Goal: Information Seeking & Learning: Learn about a topic

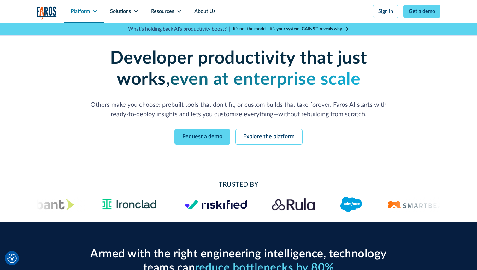
click at [90, 12] on div "Platform" at bounding box center [80, 12] width 19 height 8
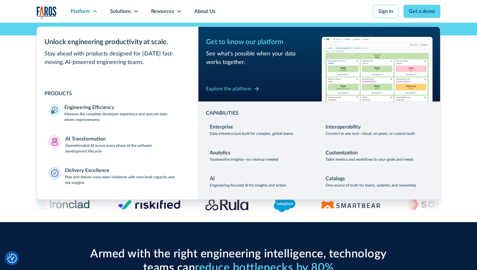
click at [30, 164] on div "Developer productivity that just works, even at enterprise scale Others make yo…" at bounding box center [238, 96] width 477 height 147
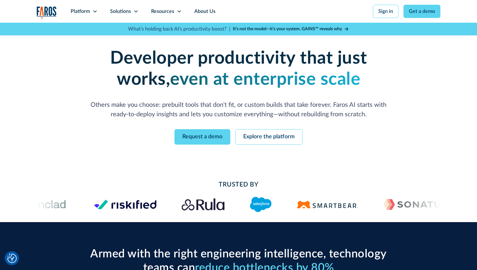
scroll to position [19, 0]
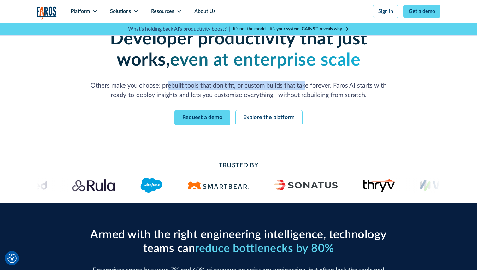
drag, startPoint x: 169, startPoint y: 88, endPoint x: 305, endPoint y: 89, distance: 136.0
click at [305, 89] on p "Others make you choose: prebuilt tools that don't fit, or custom builds that ta…" at bounding box center [238, 90] width 303 height 19
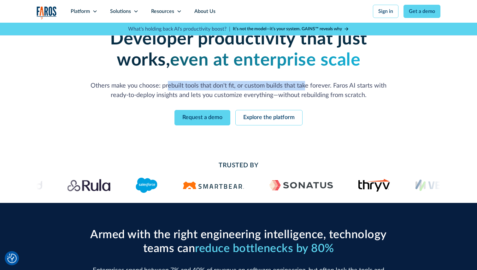
click at [315, 94] on p "Others make you choose: prebuilt tools that don't fit, or custom builds that ta…" at bounding box center [238, 90] width 303 height 19
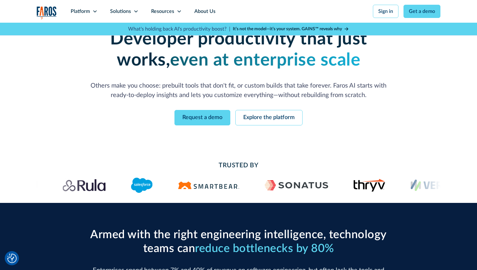
click at [315, 94] on p "Others make you choose: prebuilt tools that don't fit, or custom builds that ta…" at bounding box center [238, 90] width 303 height 19
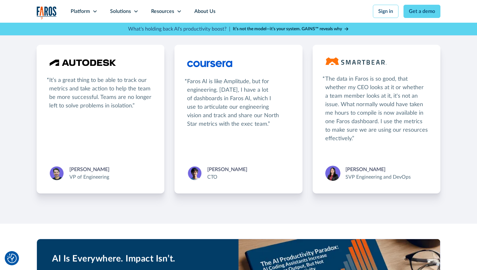
scroll to position [1143, 0]
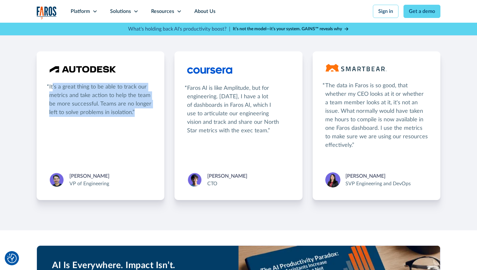
drag, startPoint x: 52, startPoint y: 88, endPoint x: 154, endPoint y: 115, distance: 105.1
click at [154, 115] on div "It’s a great thing to be able to track our metrics and take action to help the …" at bounding box center [101, 125] width 128 height 149
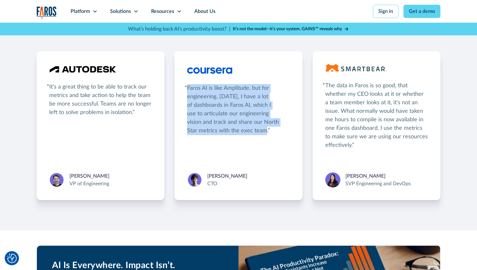
drag, startPoint x: 187, startPoint y: 88, endPoint x: 267, endPoint y: 134, distance: 92.0
click at [267, 134] on div "Faros AI is like Amplitude, but for engineering. [DATE], I have a lot of dashbo…" at bounding box center [238, 109] width 103 height 51
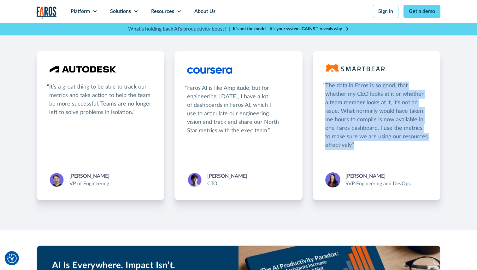
drag, startPoint x: 326, startPoint y: 86, endPoint x: 354, endPoint y: 144, distance: 63.8
click at [354, 144] on div "The data in Faros is so good, that whether my CEO looks at it or whether a team…" at bounding box center [376, 116] width 103 height 68
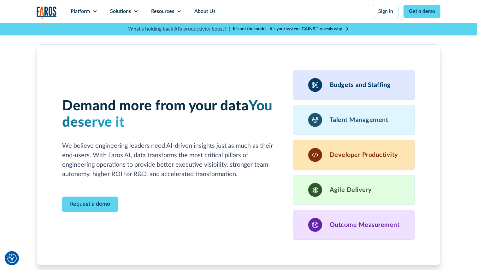
scroll to position [1727, 0]
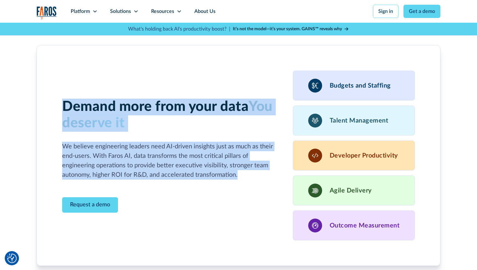
drag, startPoint x: 63, startPoint y: 103, endPoint x: 247, endPoint y: 182, distance: 199.7
click at [247, 182] on div "Demand more from your data You deserve it We believe engineering leaders need A…" at bounding box center [169, 156] width 215 height 115
drag, startPoint x: 247, startPoint y: 182, endPoint x: 62, endPoint y: 97, distance: 203.4
click at [62, 97] on div "Demand more from your data You deserve it We believe engineering leaders need A…" at bounding box center [239, 155] width 404 height 221
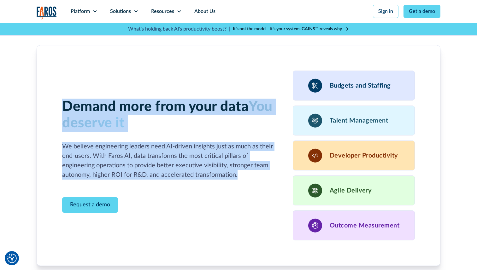
click at [62, 97] on div "Demand more from your data You deserve it We believe engineering leaders need A…" at bounding box center [239, 155] width 404 height 221
drag, startPoint x: 56, startPoint y: 103, endPoint x: 223, endPoint y: 199, distance: 193.1
click at [223, 199] on div "Demand more from your data You deserve it We believe engineering leaders need A…" at bounding box center [239, 155] width 404 height 221
click at [223, 199] on div "Demand more from your data You deserve it We believe engineering leaders need A…" at bounding box center [169, 156] width 215 height 115
drag, startPoint x: 219, startPoint y: 208, endPoint x: 83, endPoint y: 90, distance: 179.6
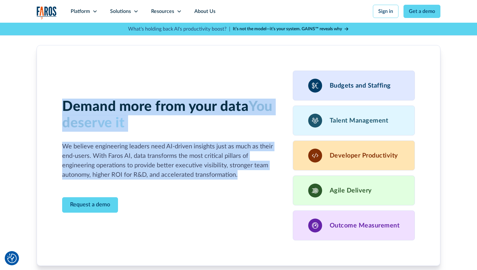
click at [83, 90] on div "Demand more from your data You deserve it We believe engineering leaders need A…" at bounding box center [238, 156] width 353 height 170
drag, startPoint x: 63, startPoint y: 114, endPoint x: 230, endPoint y: 179, distance: 178.6
click at [230, 179] on div "Demand more from your data You deserve it We believe engineering leaders need A…" at bounding box center [169, 156] width 215 height 115
click at [230, 179] on p "We believe engineering leaders need AI-driven insights just as much as their en…" at bounding box center [169, 161] width 215 height 38
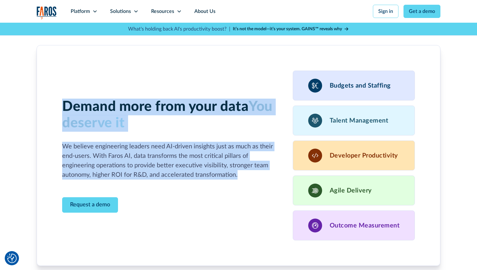
drag, startPoint x: 238, startPoint y: 178, endPoint x: 25, endPoint y: 106, distance: 224.7
click at [25, 106] on div "Demand more from your data You deserve it We believe engineering leaders need A…" at bounding box center [238, 171] width 477 height 282
click at [139, 66] on div "Demand more from your data You deserve it We believe engineering leaders need A…" at bounding box center [239, 155] width 404 height 221
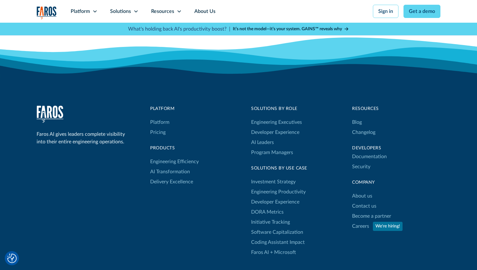
scroll to position [1994, 0]
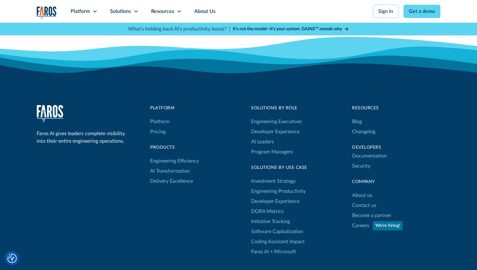
click at [162, 132] on link "Pricing" at bounding box center [157, 132] width 15 height 10
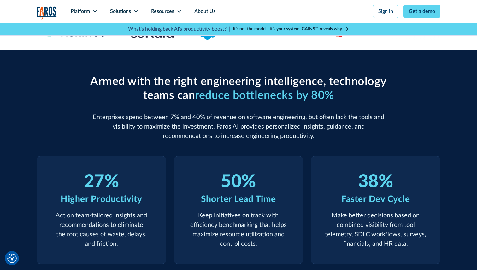
scroll to position [0, 0]
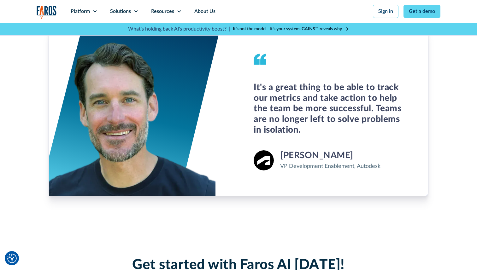
scroll to position [433, 0]
